Goal: Information Seeking & Learning: Learn about a topic

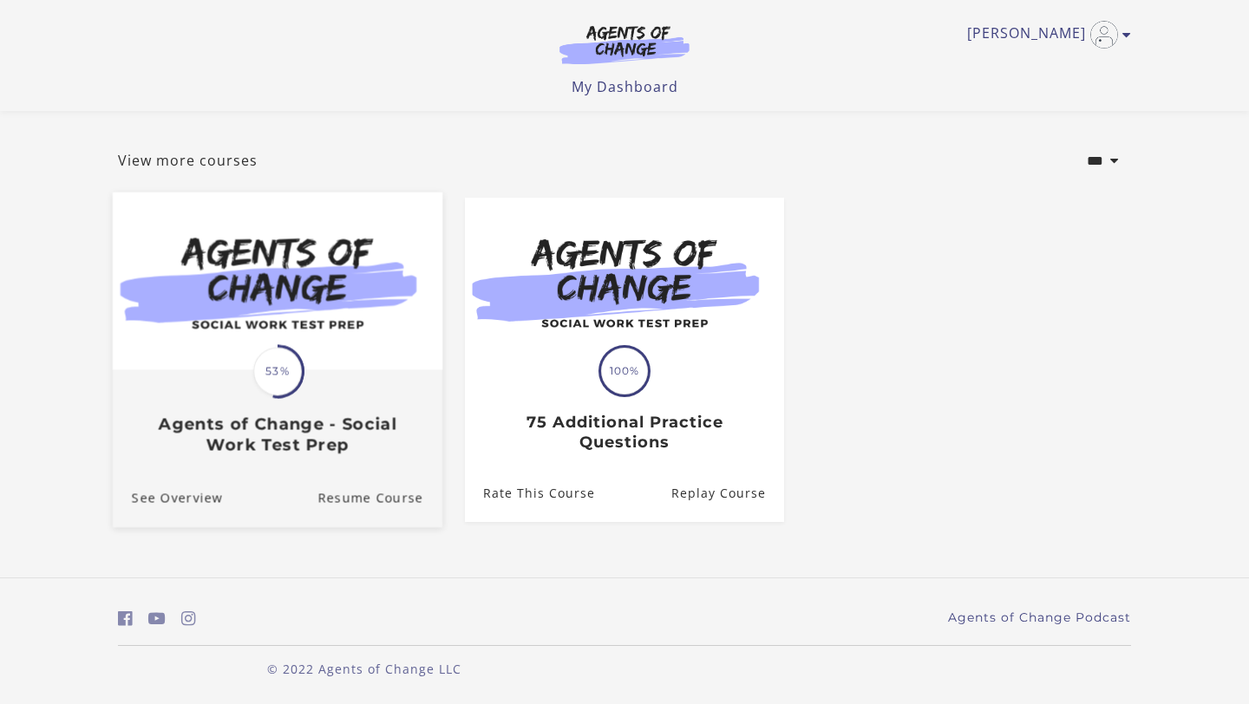
click at [317, 377] on div "Translation missing: en.liquid.partials.dashboard_course_card.progress_descript…" at bounding box center [278, 413] width 330 height 83
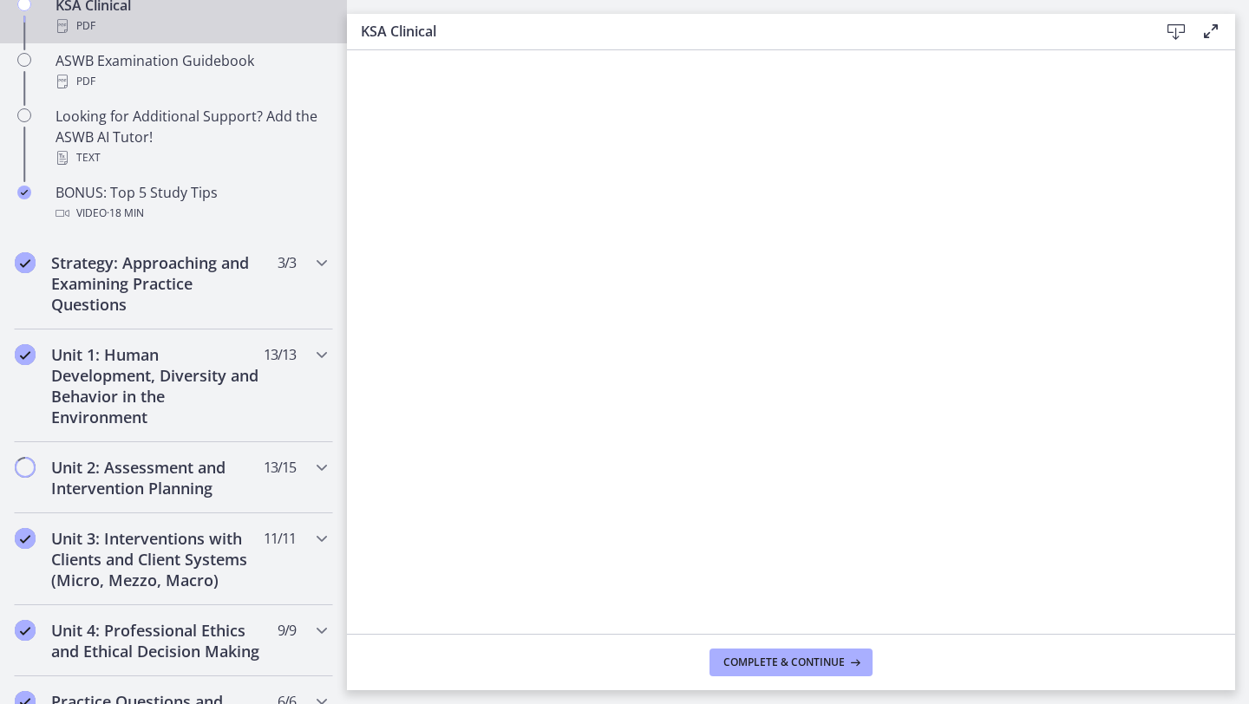
scroll to position [1060, 0]
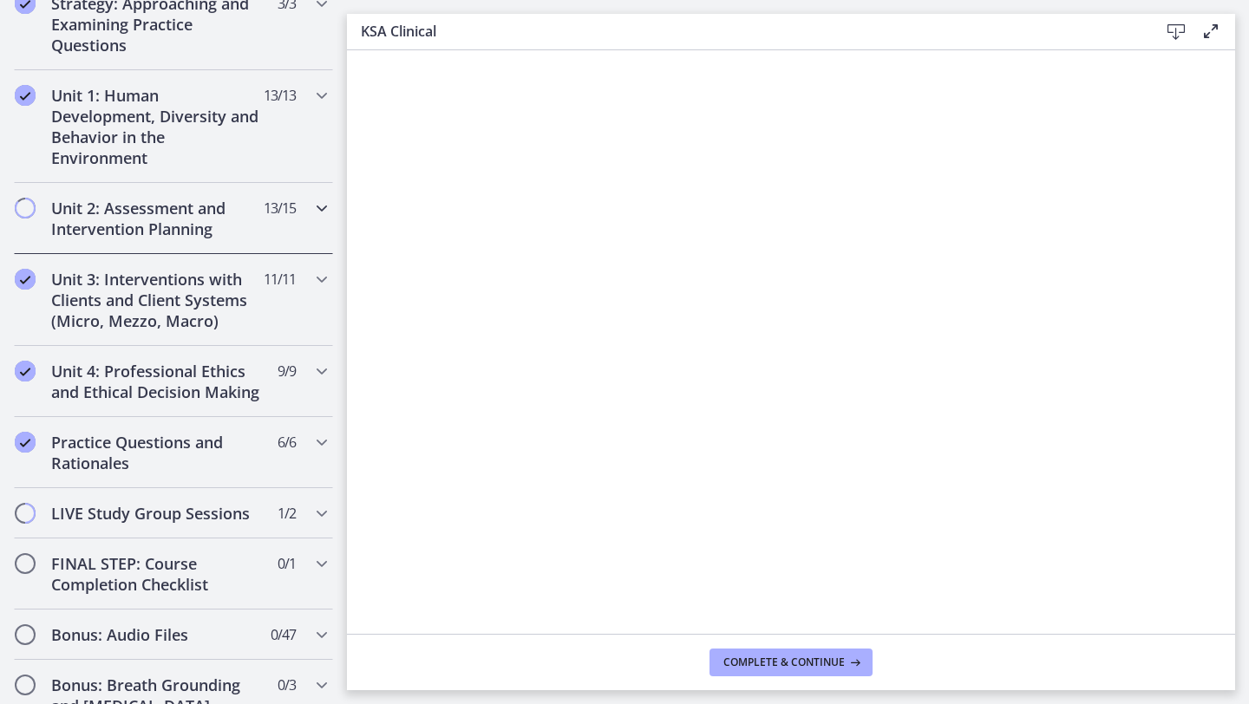
click at [173, 210] on h2 "Unit 2: Assessment and Intervention Planning" at bounding box center [157, 219] width 212 height 42
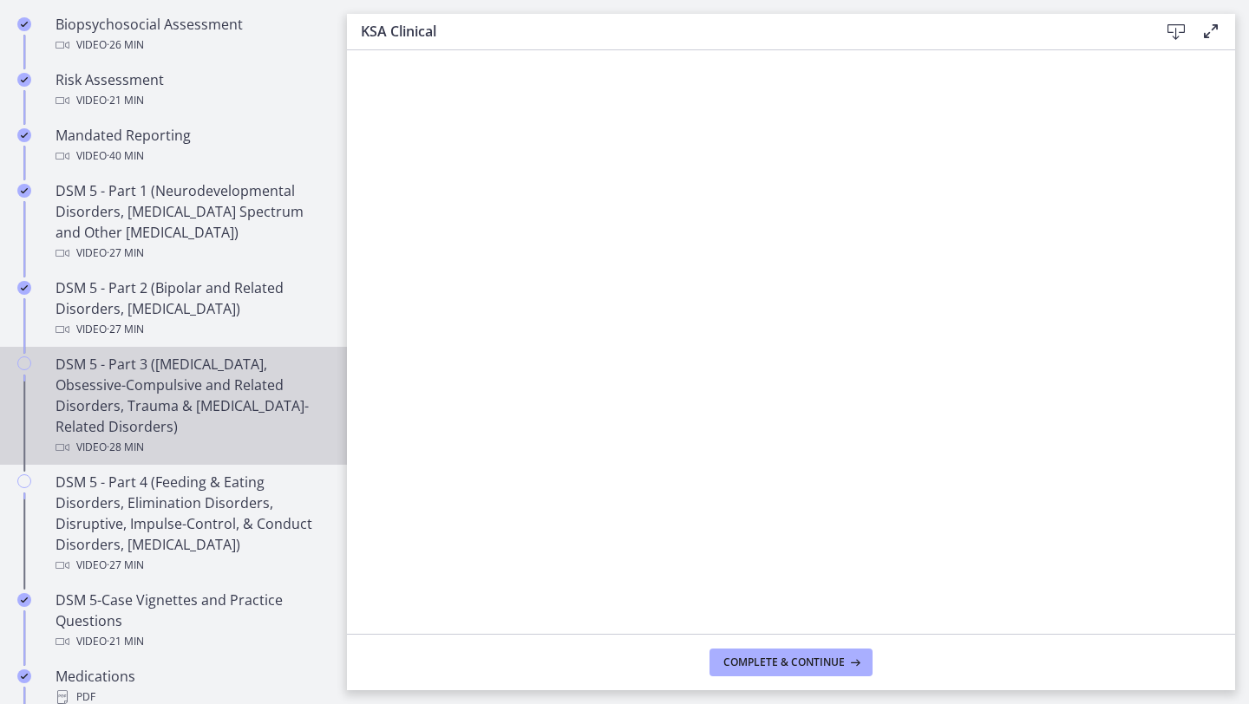
scroll to position [456, 0]
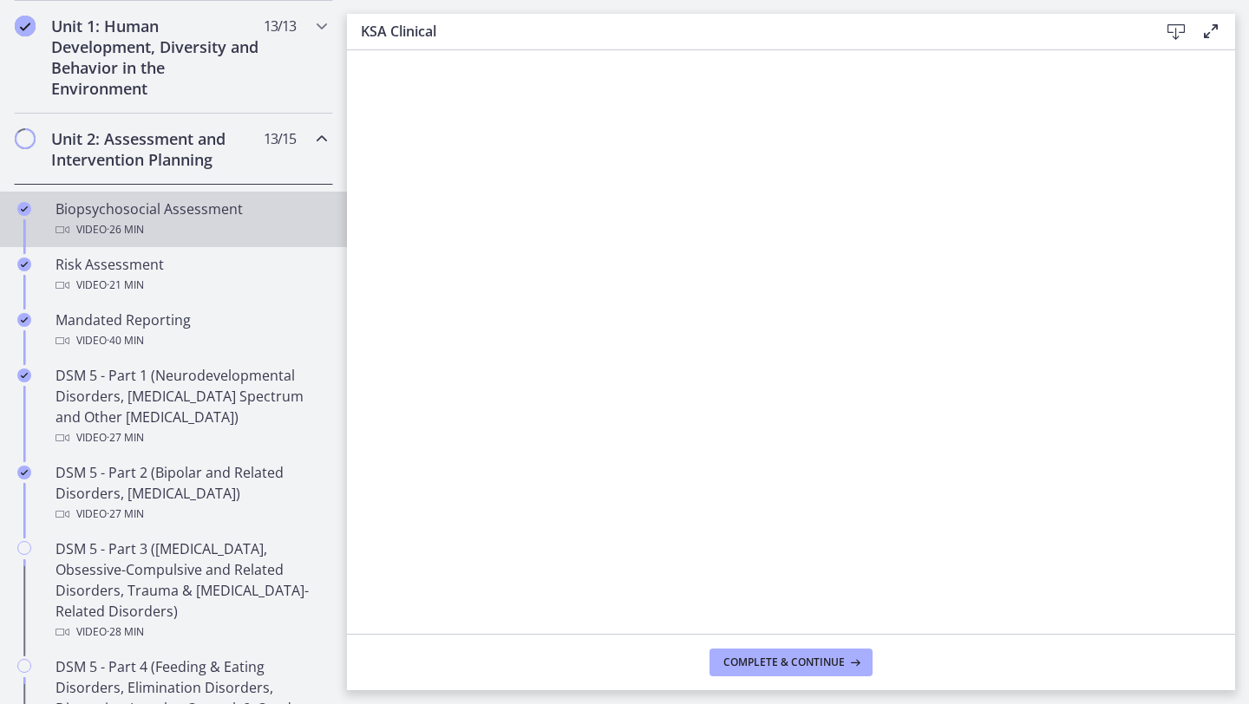
click at [140, 226] on span "· 26 min" at bounding box center [125, 230] width 37 height 21
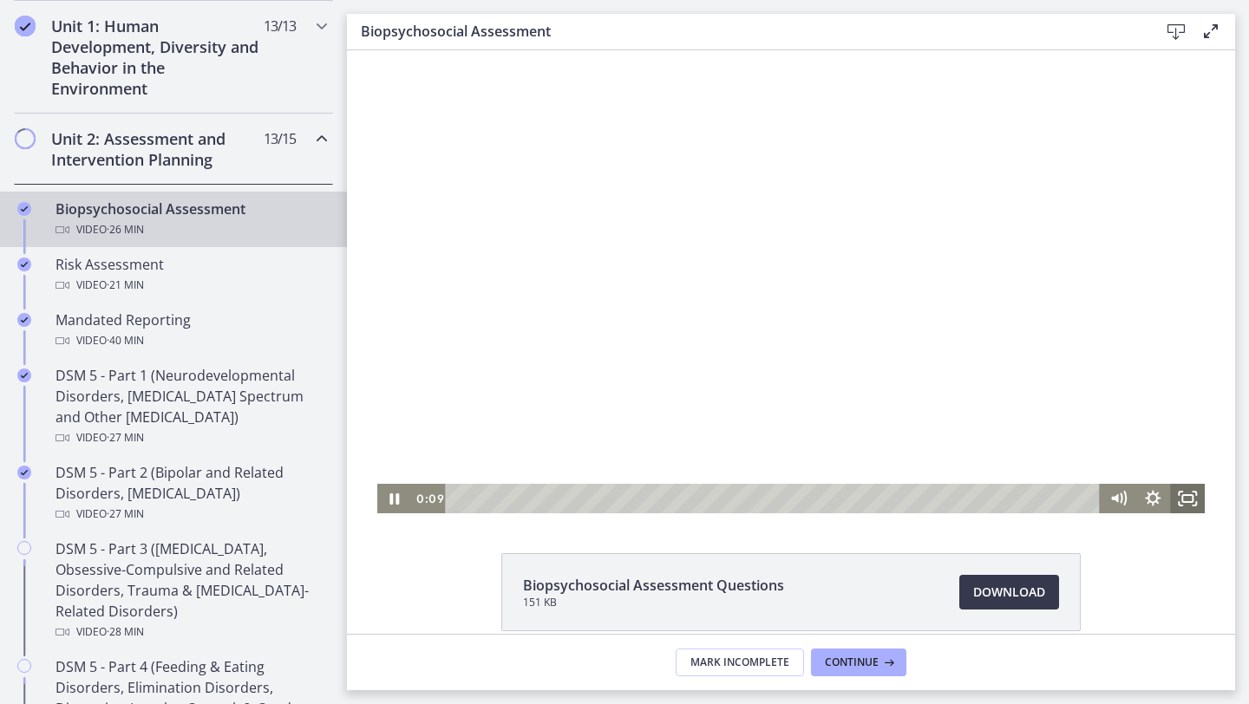
click at [1181, 497] on icon "Fullscreen" at bounding box center [1187, 498] width 35 height 29
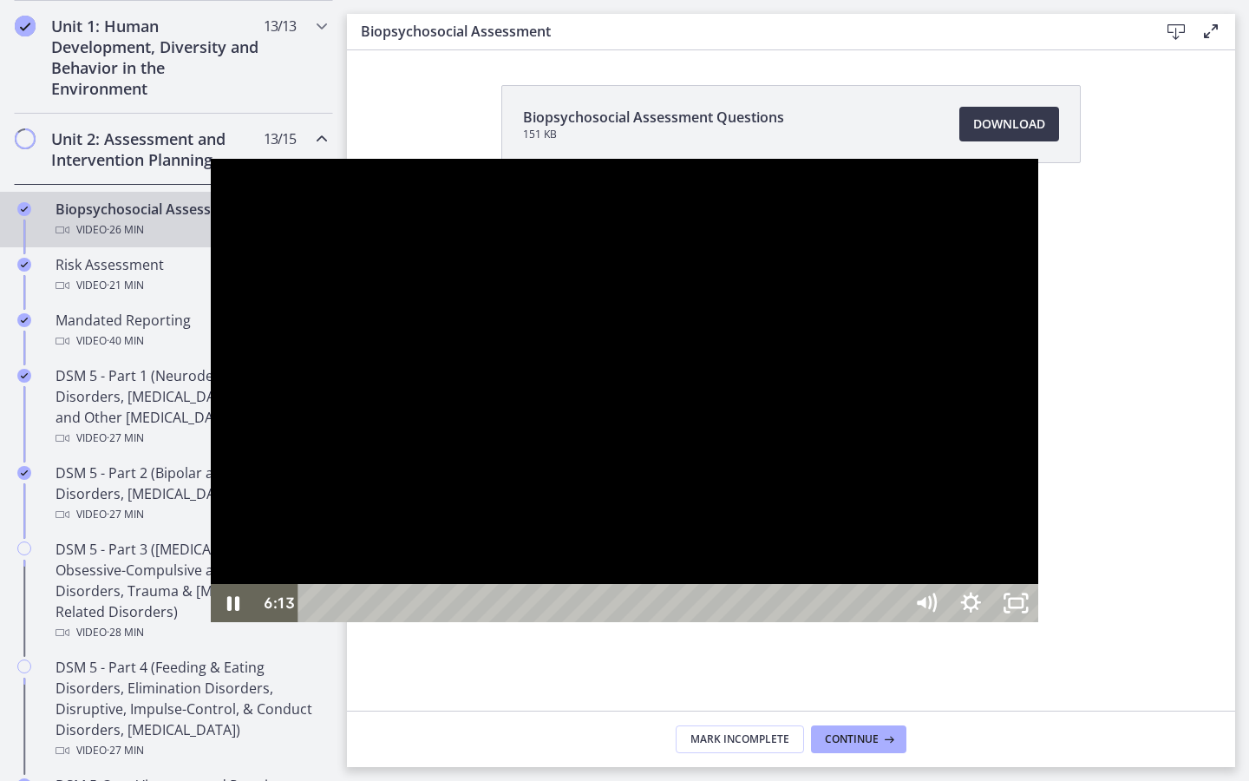
click at [1039, 521] on div at bounding box center [625, 390] width 829 height 463
click at [1039, 622] on icon "Unfullscreen" at bounding box center [1015, 603] width 45 height 38
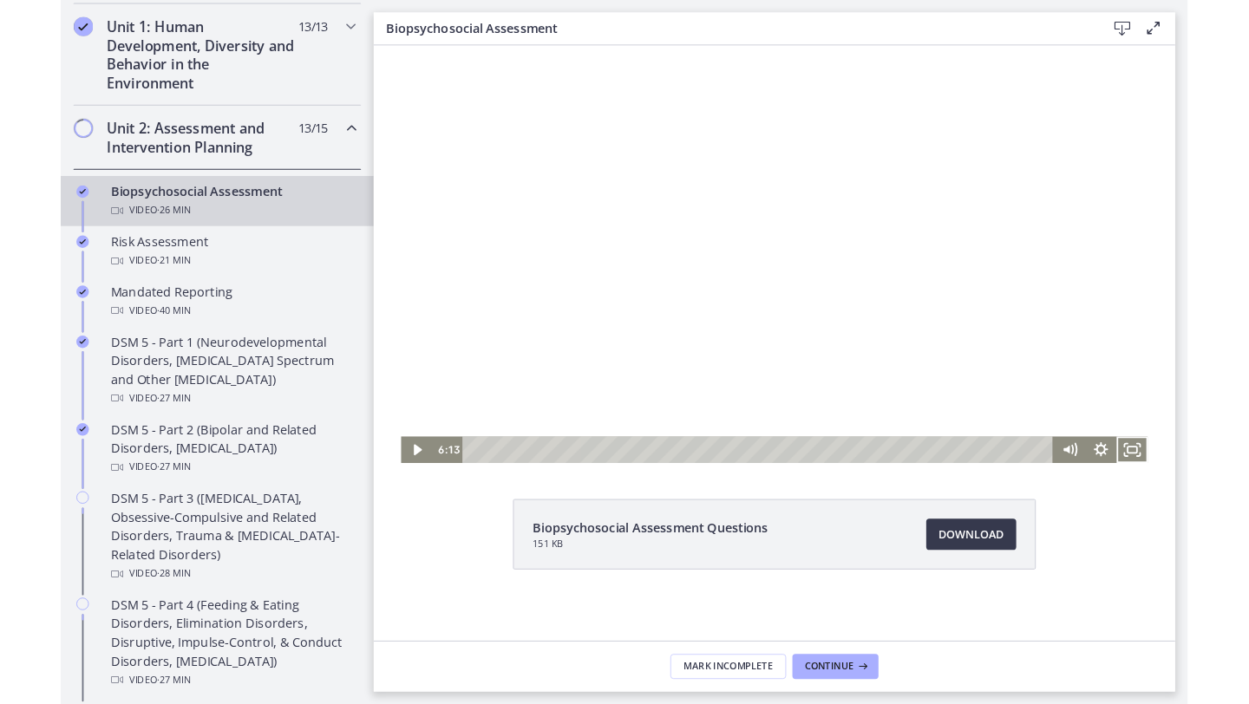
scroll to position [456, 0]
